Goal: Task Accomplishment & Management: Manage account settings

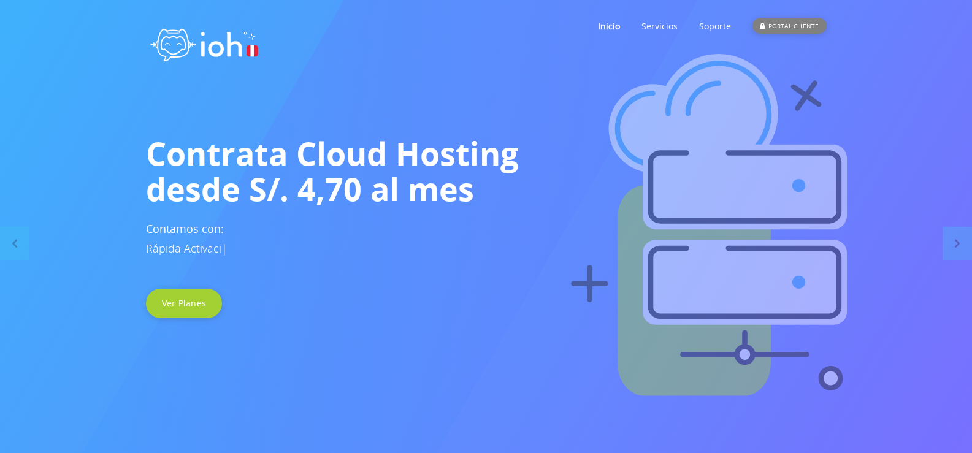
click at [789, 27] on div "PORTAL CLIENTE" at bounding box center [789, 26] width 74 height 16
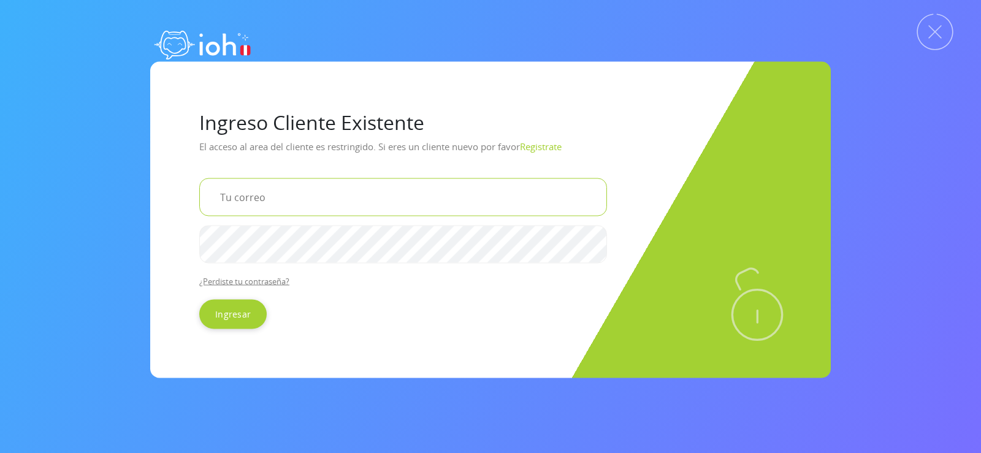
click at [272, 205] on input "email" at bounding box center [403, 197] width 408 height 38
type input "[EMAIL_ADDRESS][DOMAIN_NAME]"
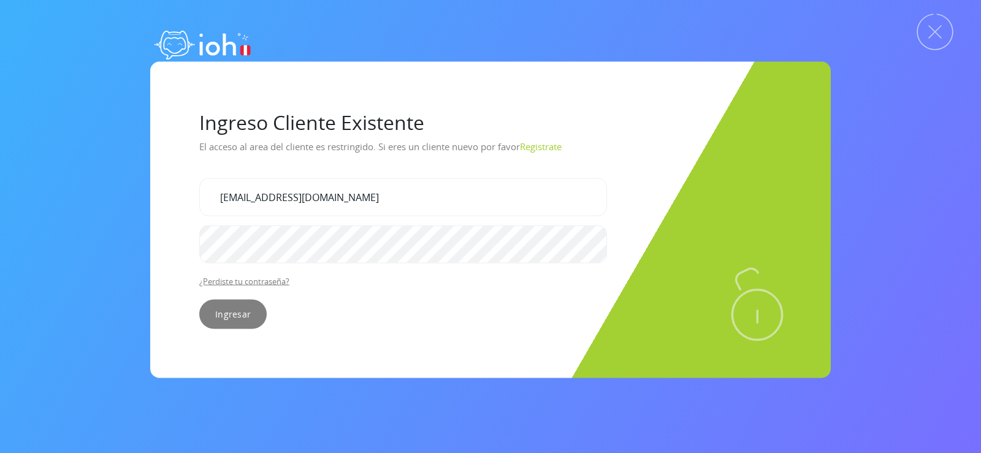
click at [255, 306] on input "Ingresar" at bounding box center [232, 313] width 67 height 29
